Goal: Task Accomplishment & Management: Use online tool/utility

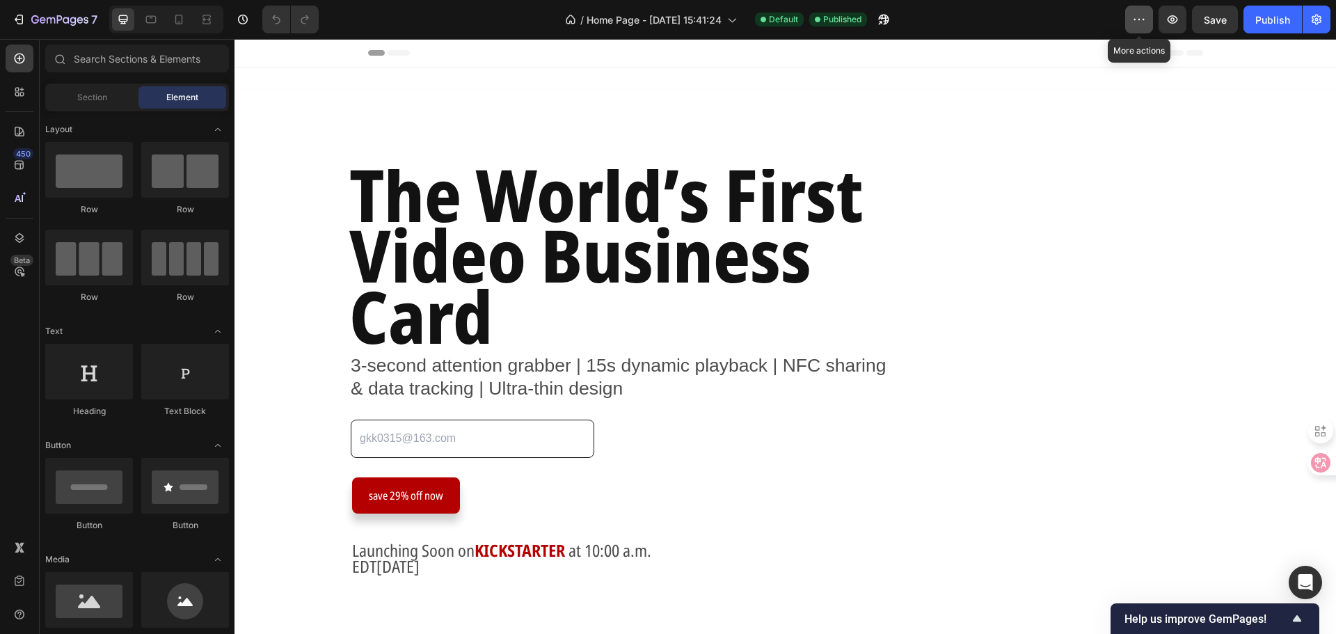
drag, startPoint x: 1135, startPoint y: 25, endPoint x: 884, endPoint y: 25, distance: 250.4
click at [1135, 25] on icon "button" at bounding box center [1139, 20] width 14 height 14
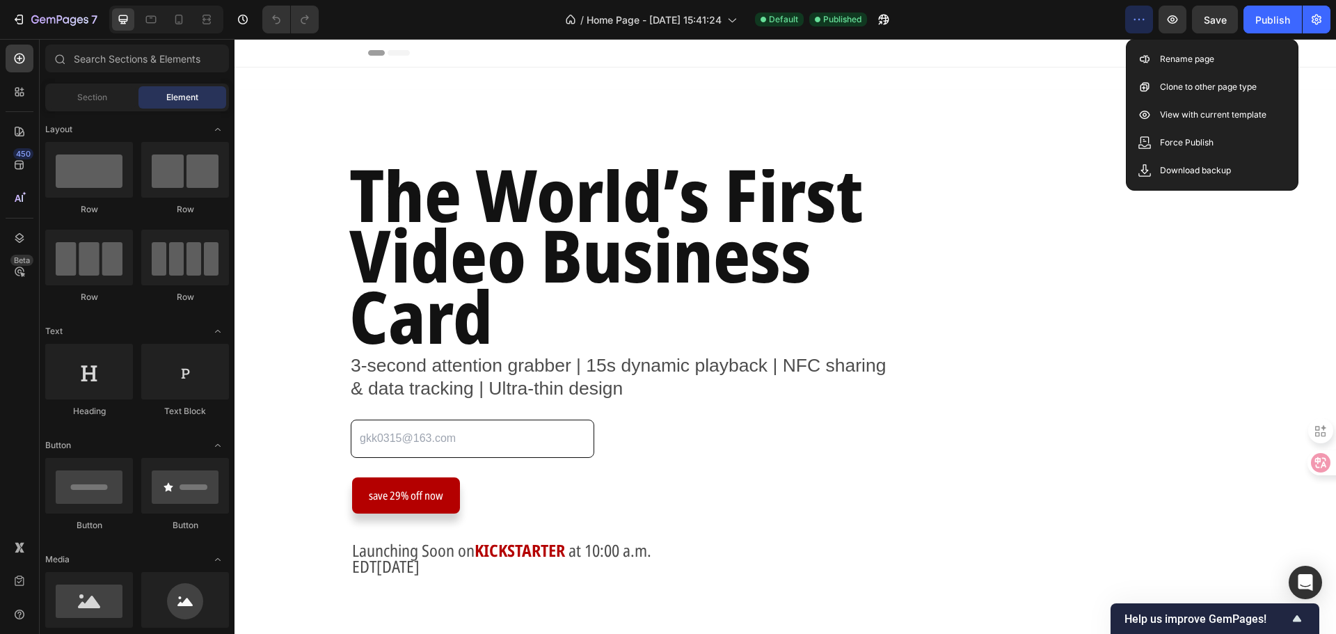
click at [1323, 0] on div "7 Version history / Home Page - [DATE] 15:41:24 Default Published Preview Save …" at bounding box center [668, 20] width 1336 height 40
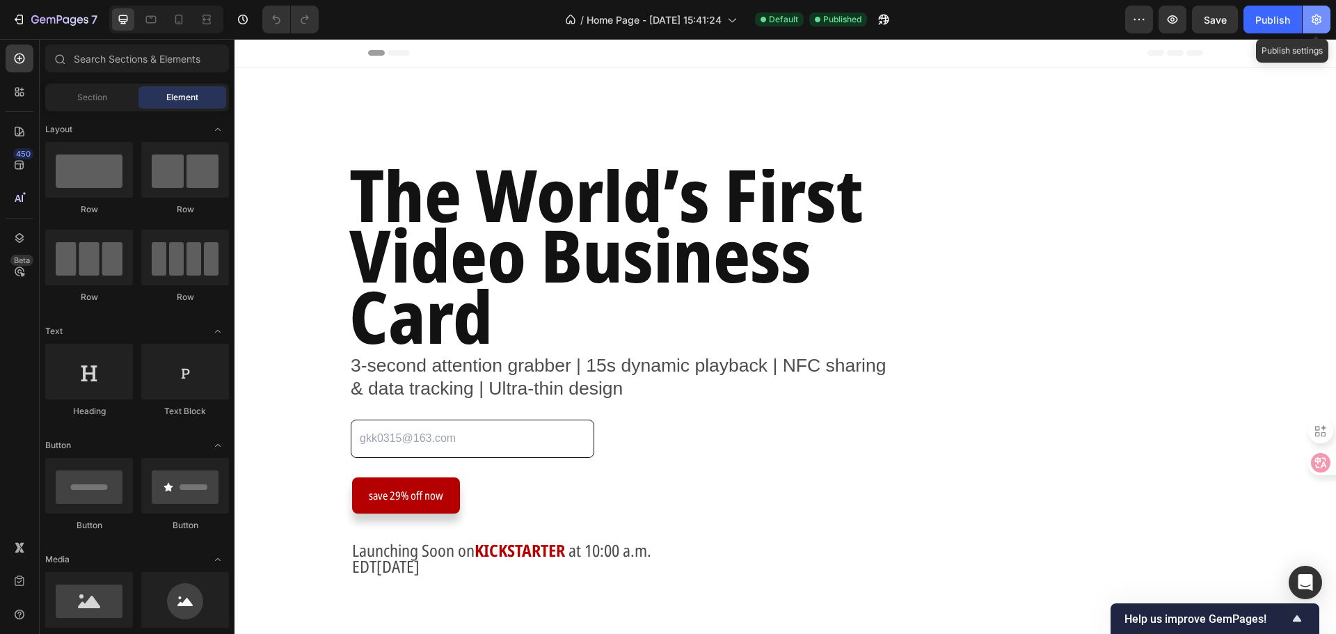
click at [1317, 25] on icon "button" at bounding box center [1316, 20] width 14 height 14
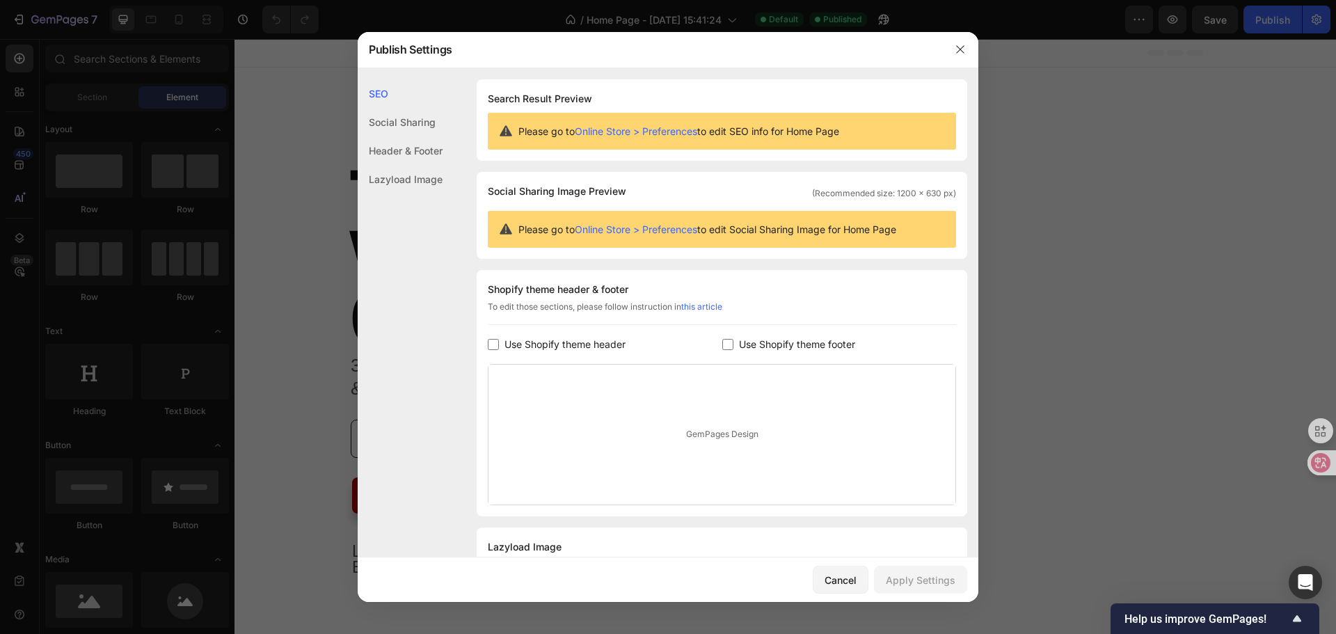
click at [498, 344] on input "checkbox" at bounding box center [493, 344] width 11 height 11
checkbox input "true"
click at [733, 349] on label "Use Shopify theme footer" at bounding box center [794, 344] width 122 height 17
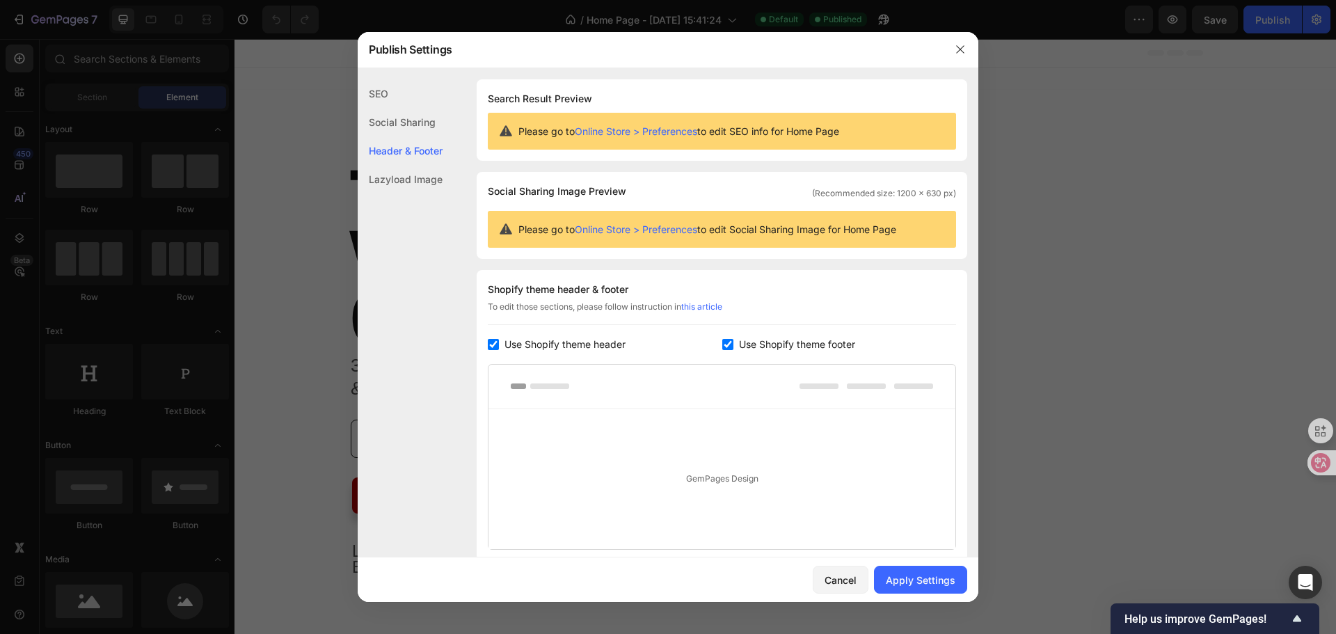
checkbox input "true"
click at [520, 333] on div "Shopify theme header & footer To edit those sections, please follow instruction…" at bounding box center [722, 437] width 490 height 335
click at [888, 573] on div "Apply Settings" at bounding box center [921, 580] width 70 height 15
click at [964, 46] on icon "button" at bounding box center [960, 49] width 8 height 8
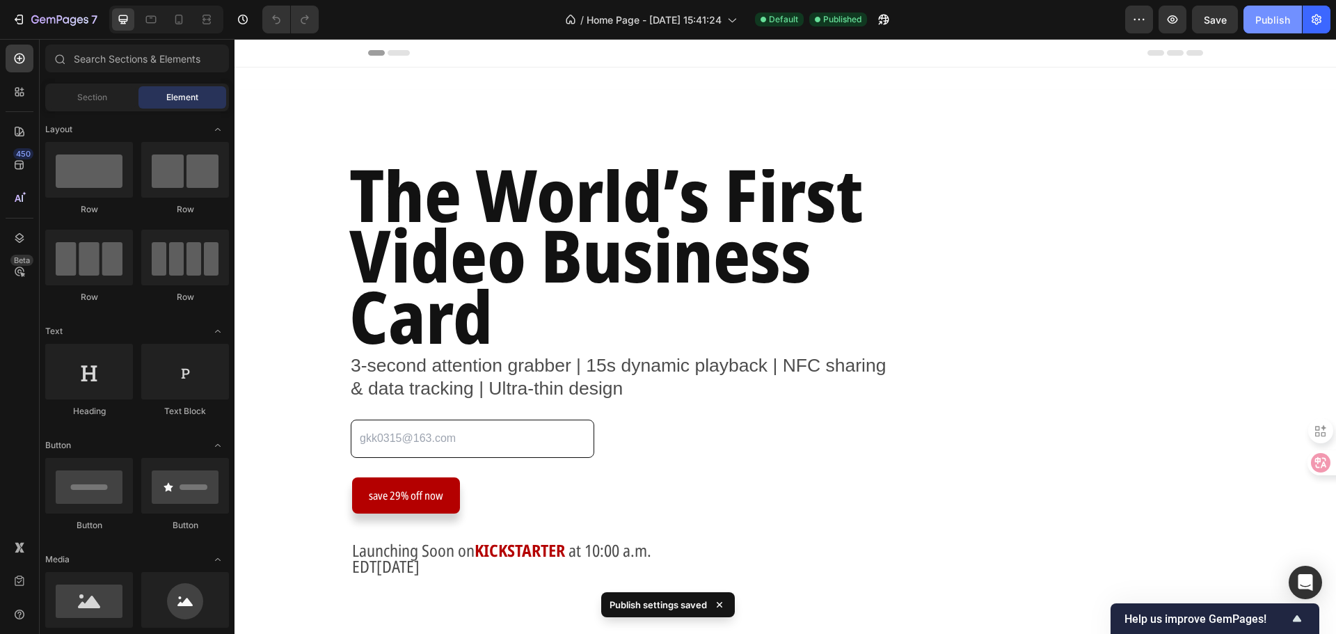
click at [1277, 18] on div "Publish" at bounding box center [1272, 20] width 35 height 15
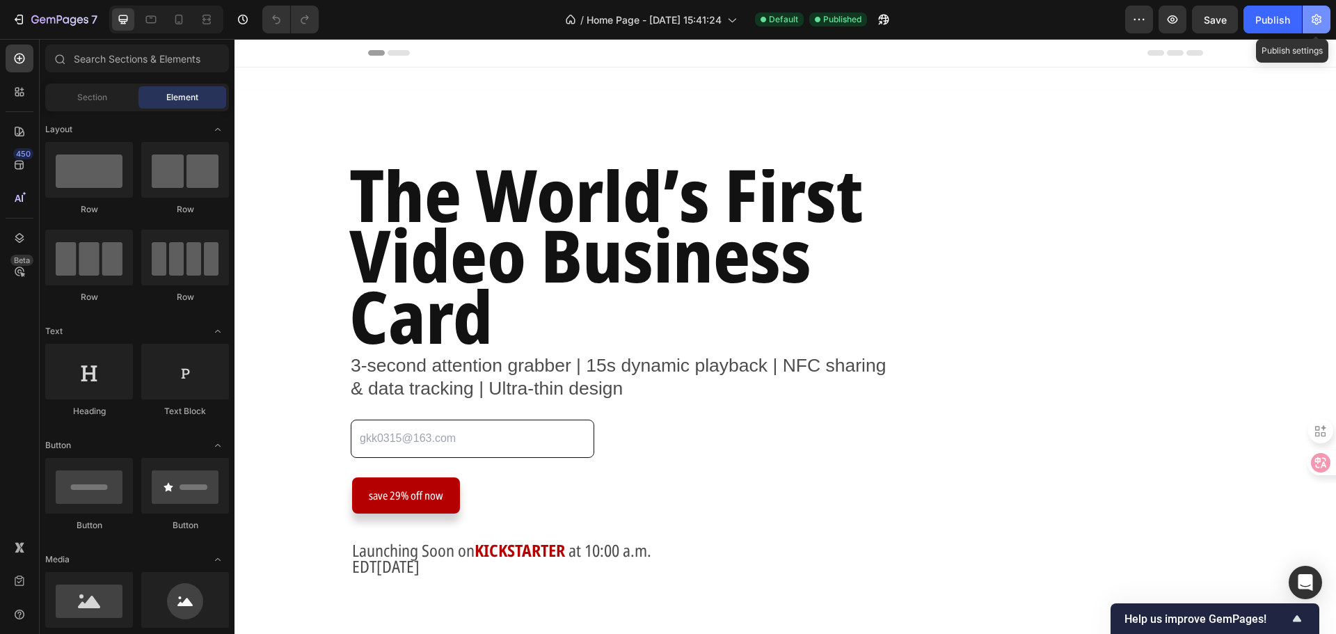
click at [1311, 22] on icon "button" at bounding box center [1316, 20] width 14 height 14
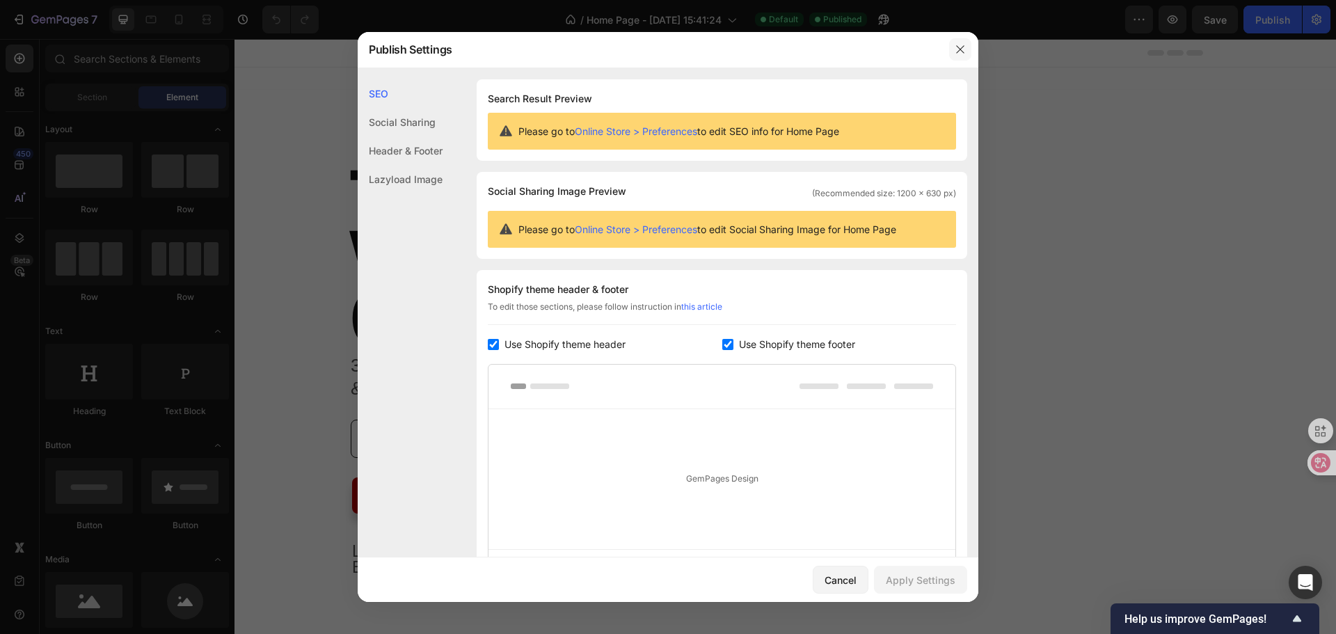
click at [961, 49] on icon "button" at bounding box center [959, 49] width 11 height 11
